Goal: Use online tool/utility: Utilize a website feature to perform a specific function

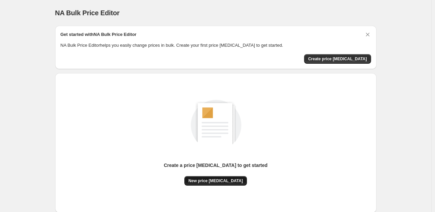
click at [229, 179] on span "New price [MEDICAL_DATA]" at bounding box center [216, 180] width 54 height 5
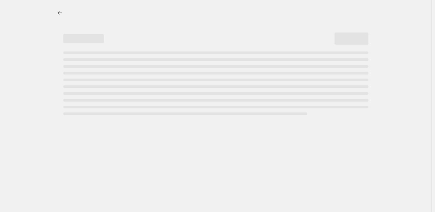
select select "percentage"
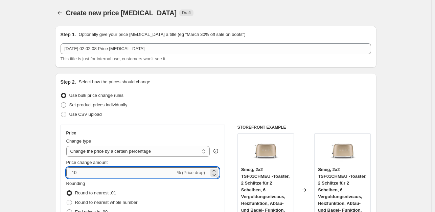
click at [167, 174] on input "-10" at bounding box center [120, 172] width 109 height 11
type input "-1"
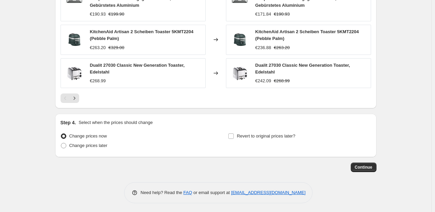
scroll to position [516, 0]
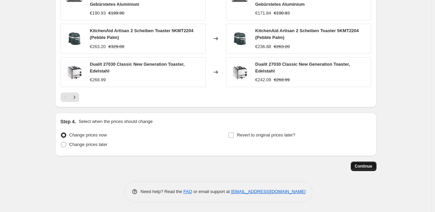
type input "-35"
click at [366, 168] on span "Continue" at bounding box center [364, 165] width 18 height 5
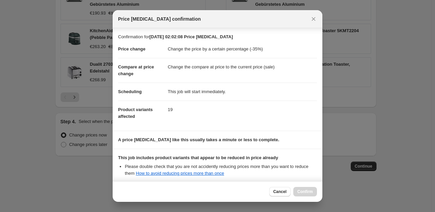
scroll to position [72, 0]
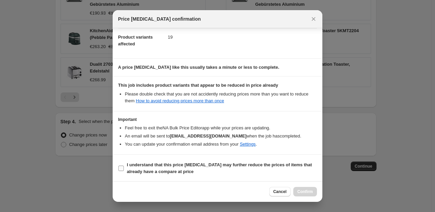
click at [123, 167] on input "I understand that this price change job may further reduce the prices of items …" at bounding box center [120, 168] width 5 height 5
checkbox input "true"
click at [303, 193] on span "Confirm" at bounding box center [306, 191] width 16 height 5
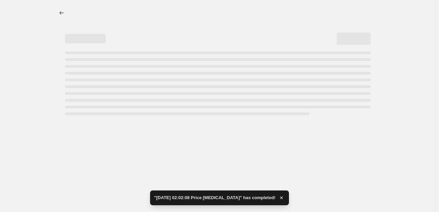
select select "percentage"
